Goal: Obtain resource: Download file/media

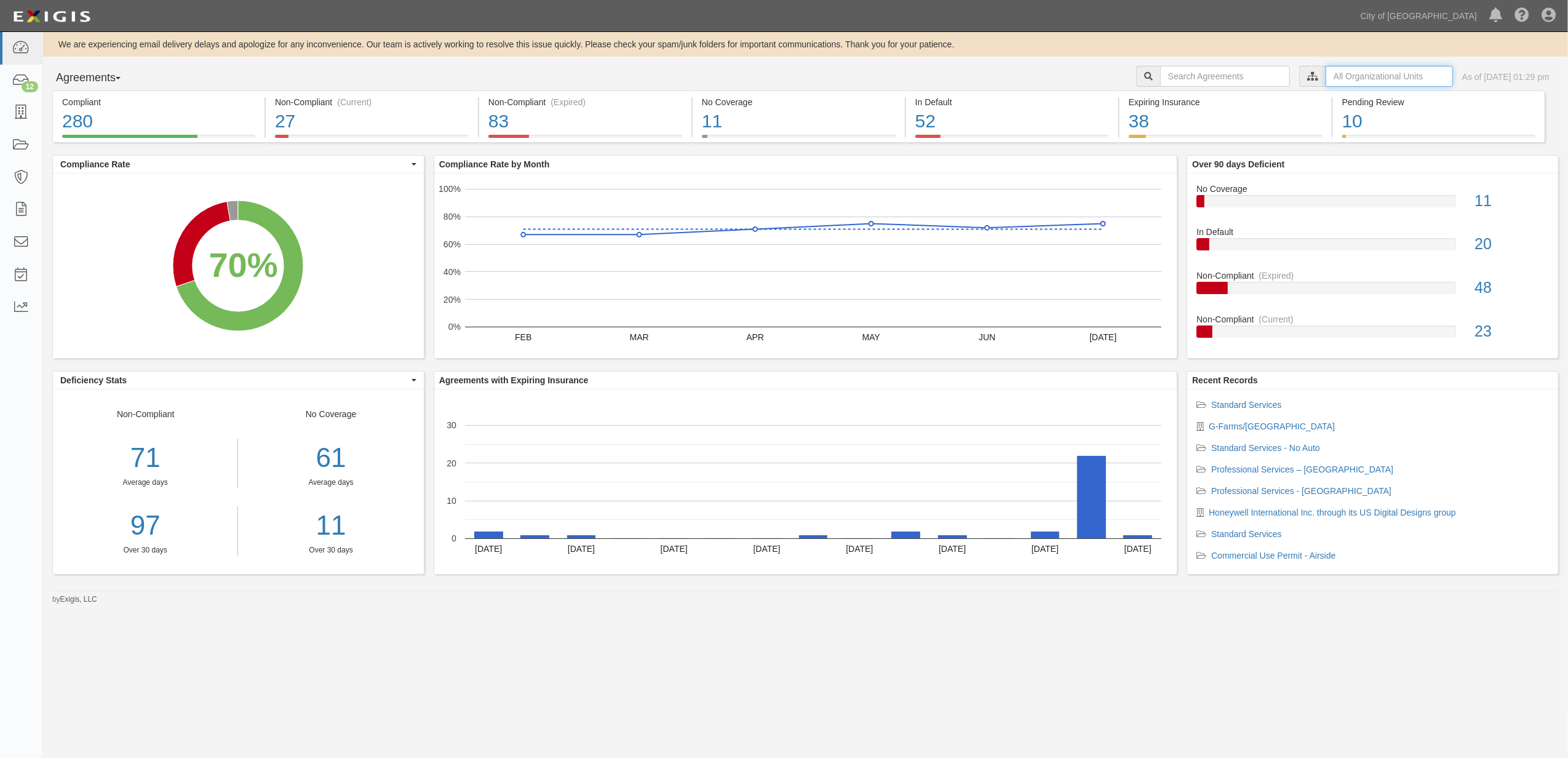
click at [1336, 66] on input "text" at bounding box center [1389, 76] width 127 height 21
click at [1184, 99] on icon at bounding box center [1183, 99] width 9 height 5
click at [1177, 123] on input "Contracts & Services" at bounding box center [1178, 122] width 8 height 8
checkbox input "true"
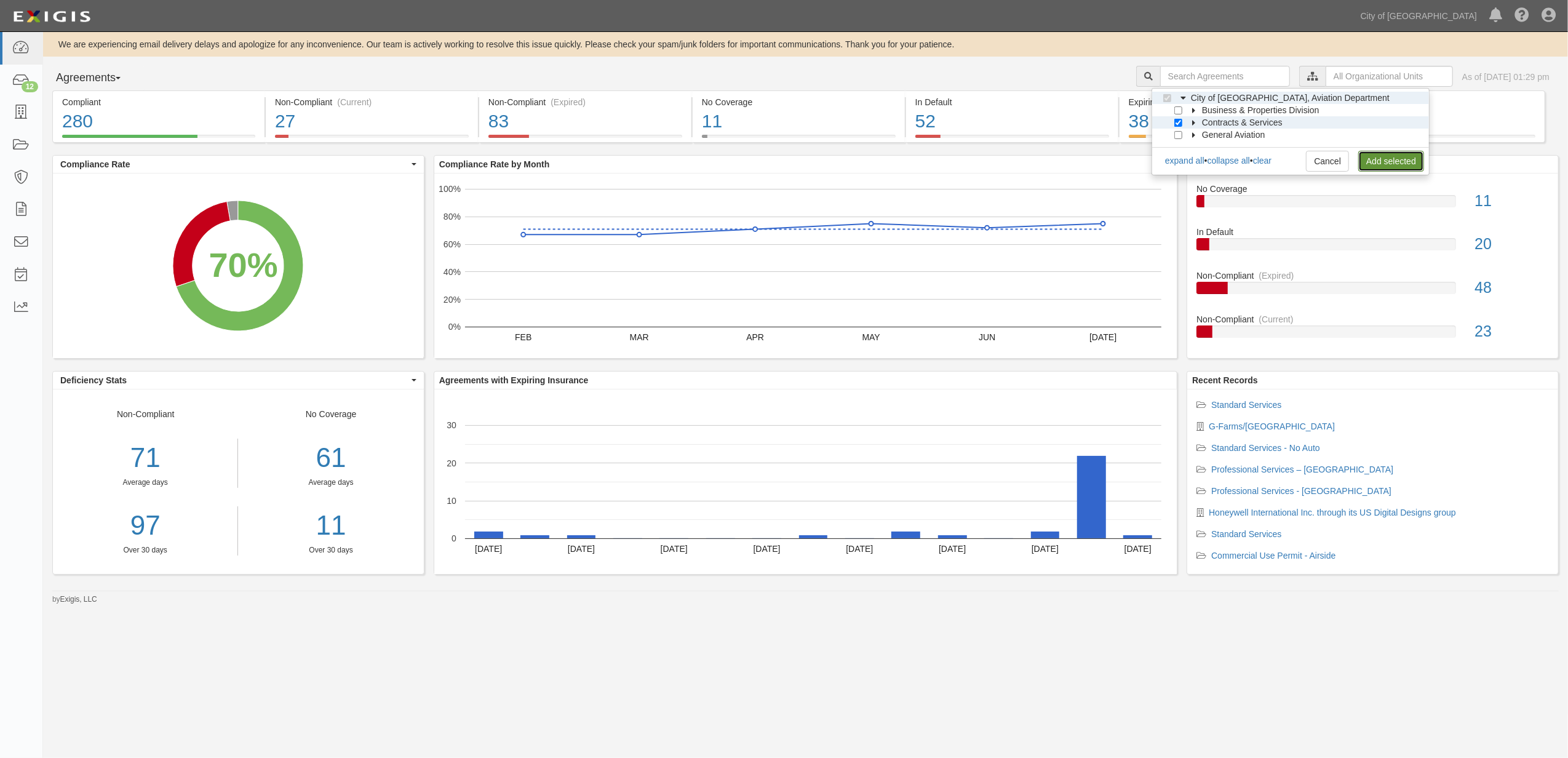
click at [1370, 160] on link "Add selected" at bounding box center [1391, 161] width 66 height 21
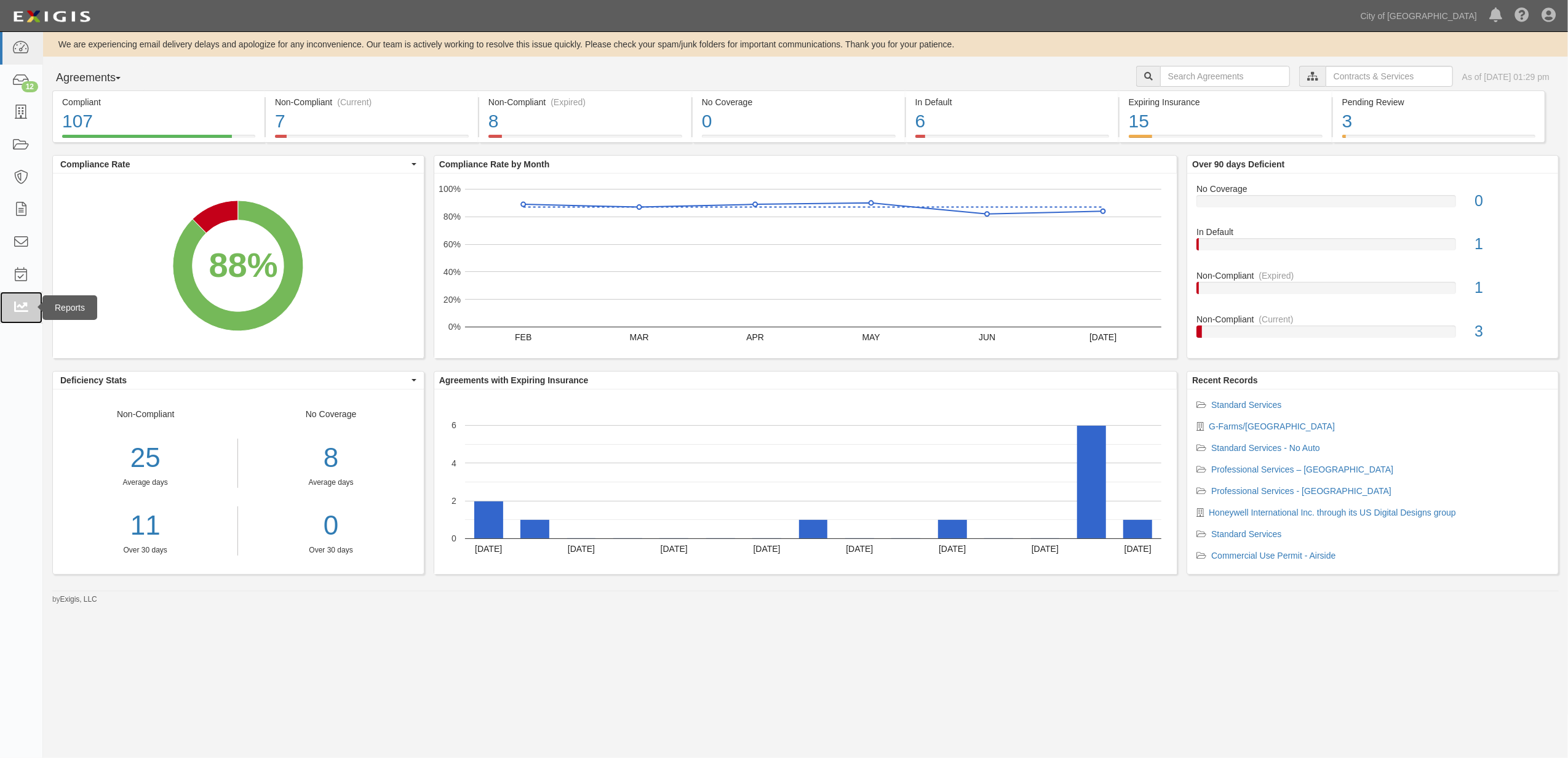
click at [12, 299] on link at bounding box center [21, 308] width 43 height 32
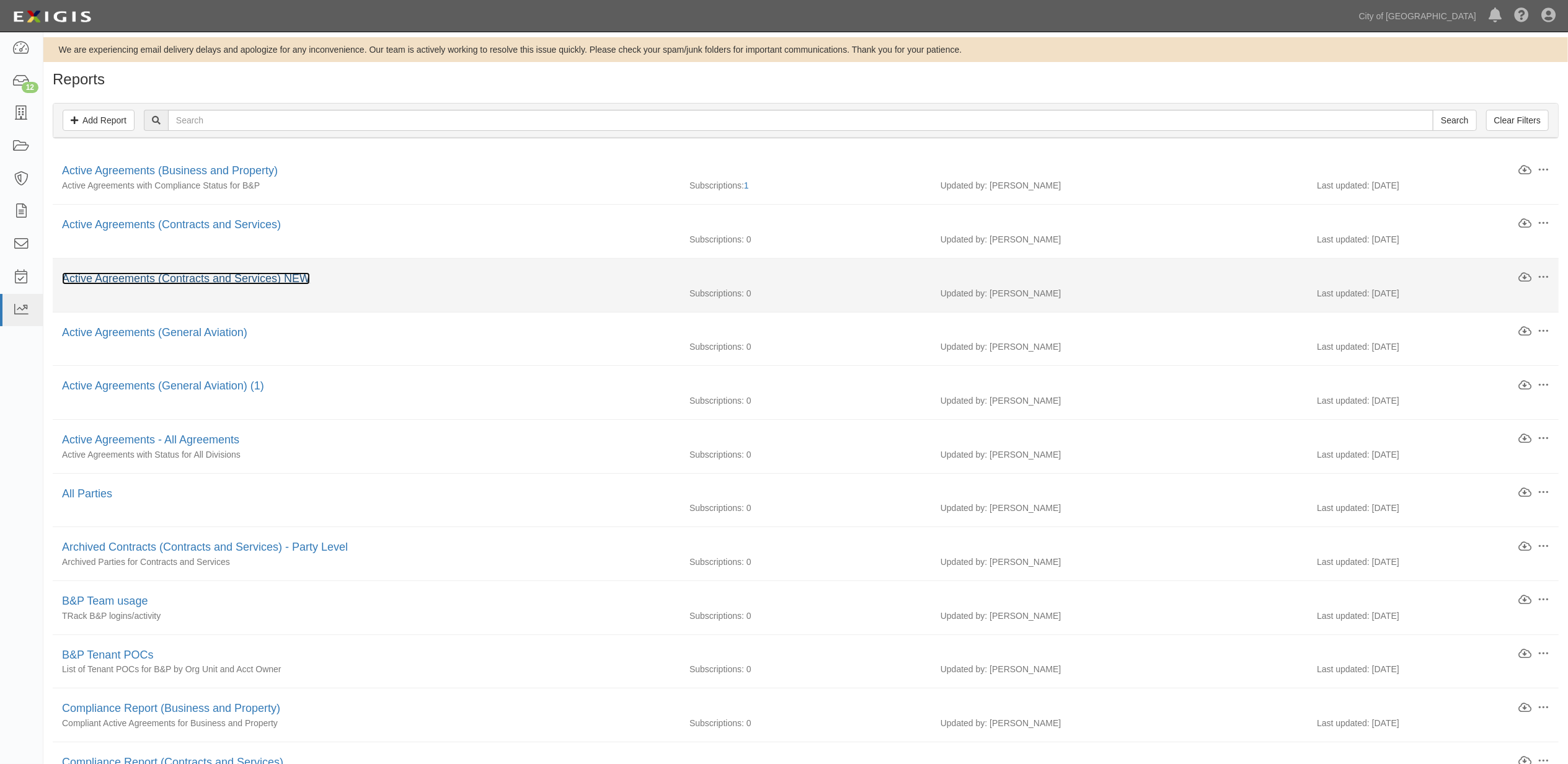
click at [293, 278] on link "Active Agreements (Contracts and Services) NEW" at bounding box center [186, 278] width 248 height 12
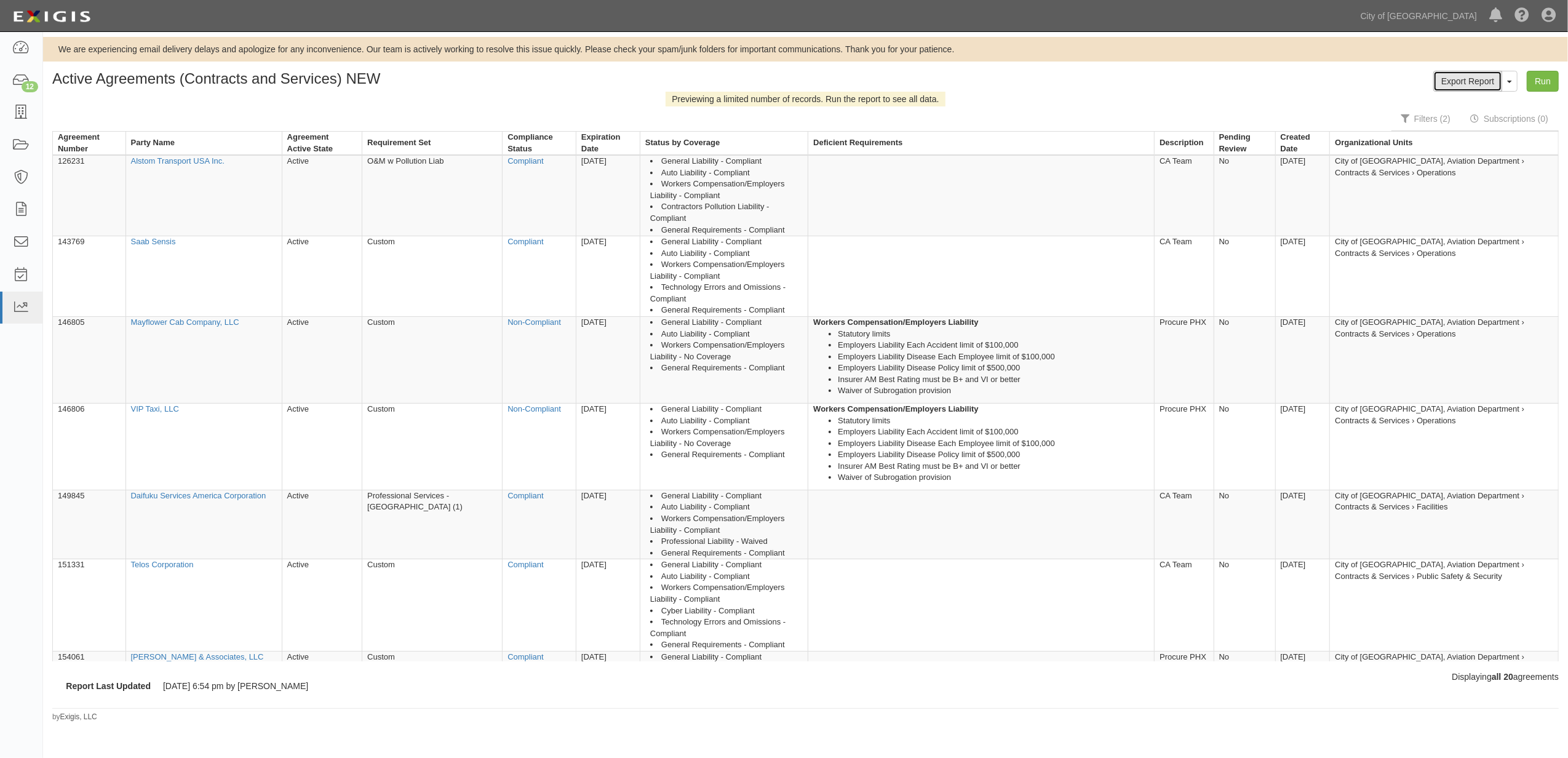
click at [1465, 74] on link "Export Report" at bounding box center [1467, 81] width 69 height 21
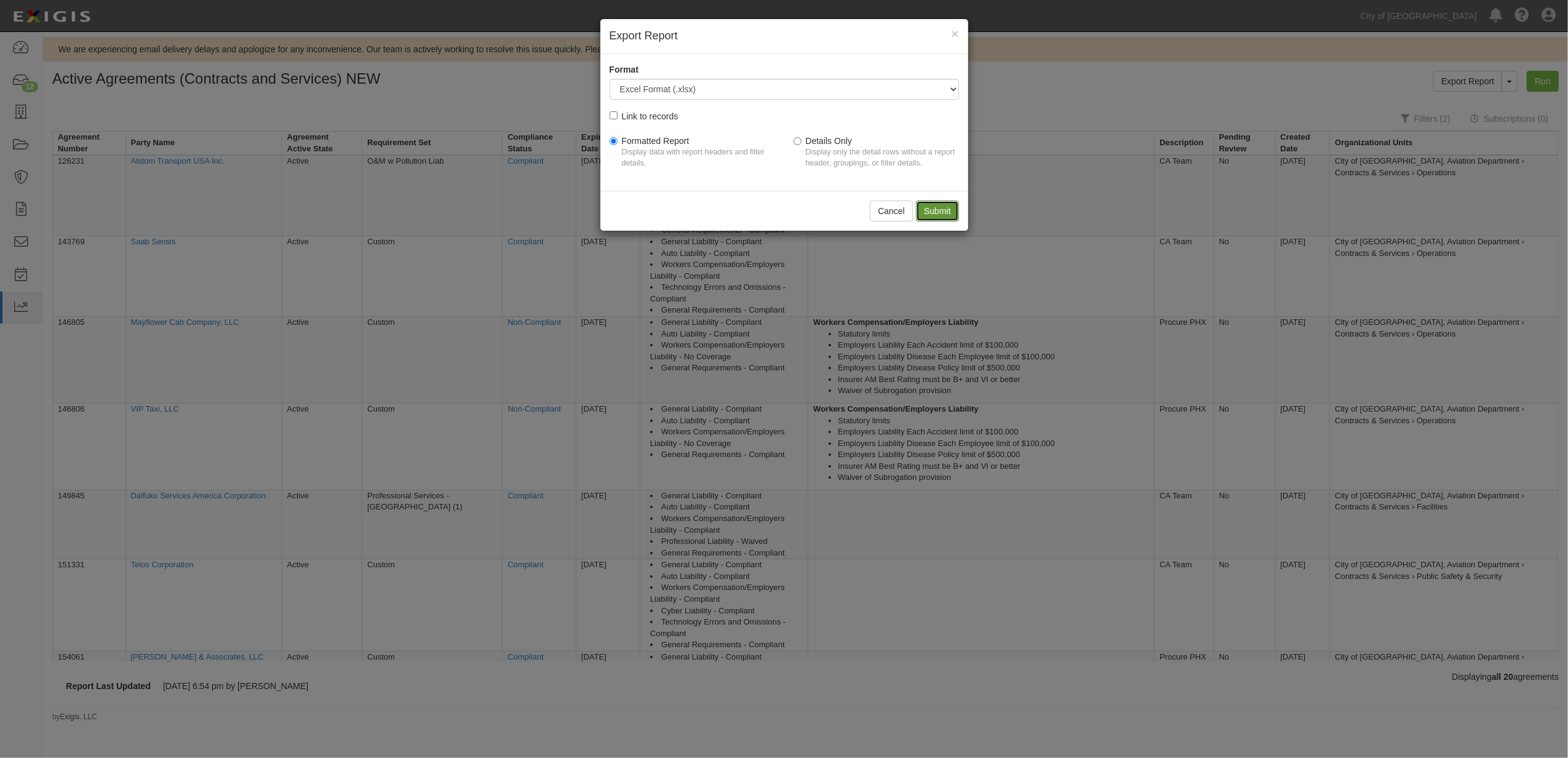
click at [932, 214] on input "Submit" at bounding box center [938, 210] width 43 height 21
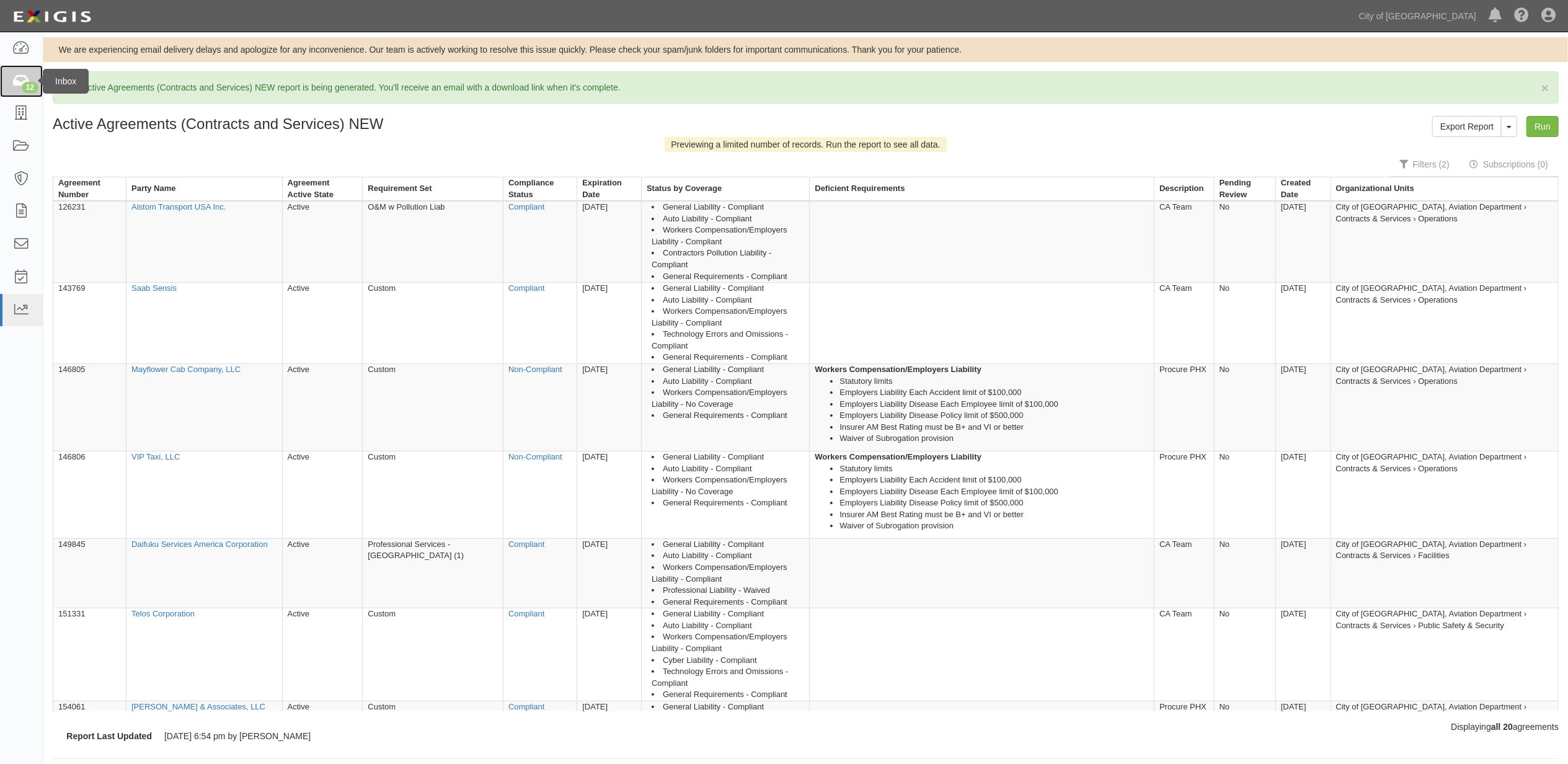
click at [30, 87] on div "12" at bounding box center [30, 87] width 17 height 11
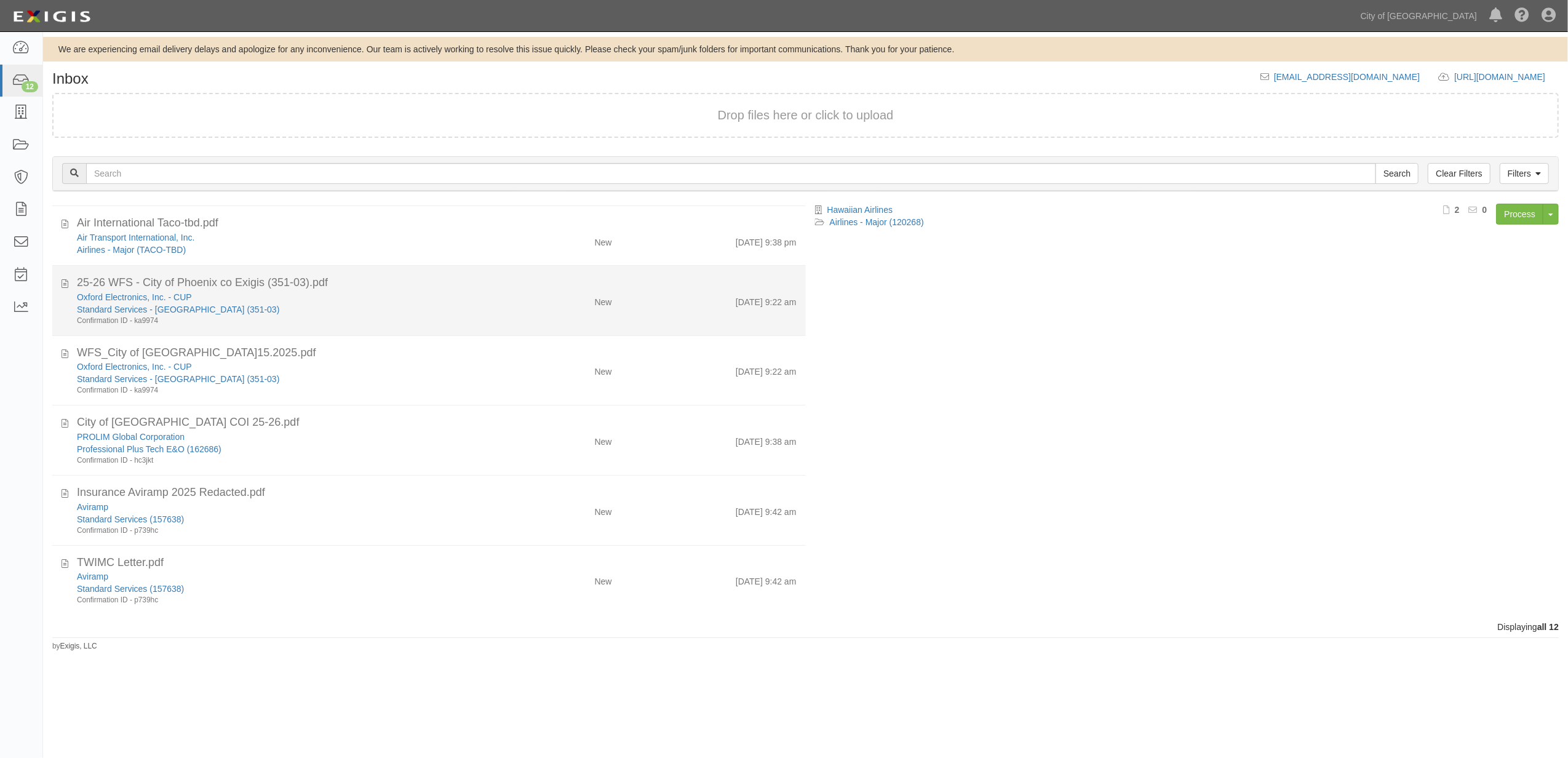
scroll to position [399, 0]
